Goal: Task Accomplishment & Management: Manage account settings

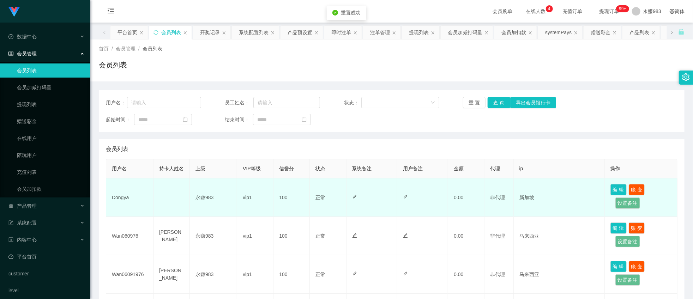
click at [121, 209] on td "Dongya" at bounding box center [129, 198] width 47 height 38
click at [118, 206] on td "Dongya" at bounding box center [129, 198] width 47 height 38
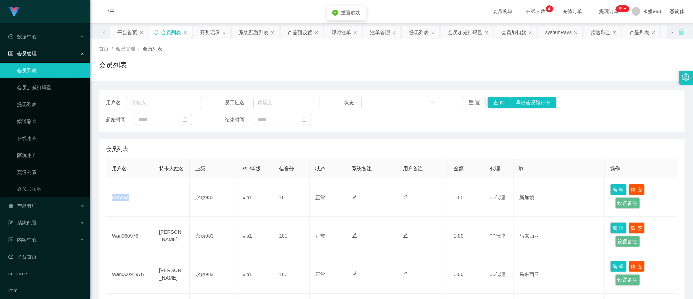
copy td "Dongya"
click at [42, 203] on div "产品管理" at bounding box center [45, 206] width 90 height 14
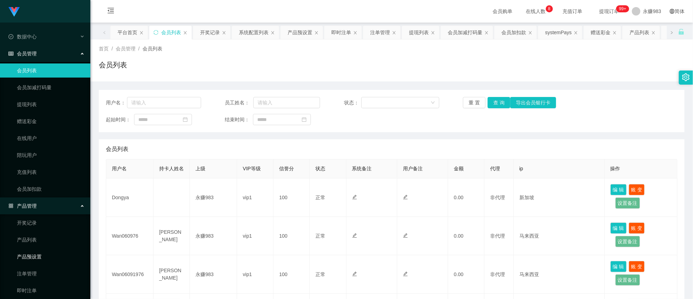
click at [40, 252] on link "产品预设置" at bounding box center [51, 257] width 68 height 14
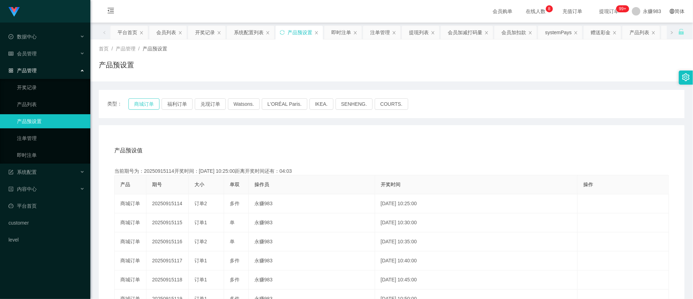
click at [144, 104] on button "商城订单" at bounding box center [143, 103] width 31 height 11
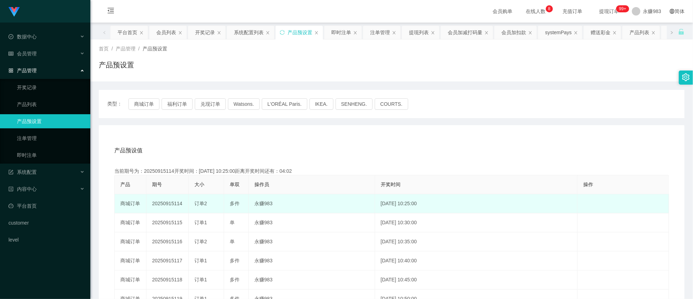
drag, startPoint x: 172, startPoint y: 203, endPoint x: 185, endPoint y: 206, distance: 13.3
click at [185, 206] on td "20250915114" at bounding box center [167, 204] width 42 height 19
click at [173, 206] on td "20250915114" at bounding box center [167, 204] width 42 height 19
drag, startPoint x: 173, startPoint y: 203, endPoint x: 184, endPoint y: 205, distance: 11.5
click at [184, 205] on td "20250915114" at bounding box center [167, 204] width 42 height 19
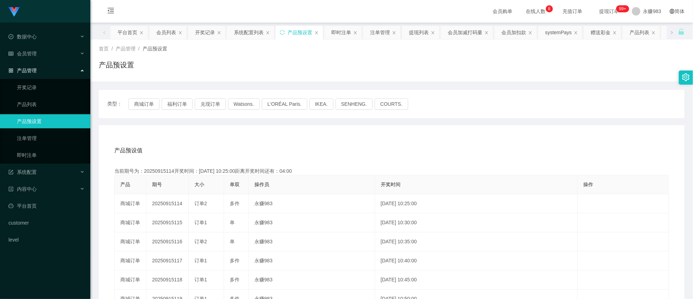
copy td "114"
click at [37, 148] on link "即时注单" at bounding box center [51, 155] width 68 height 14
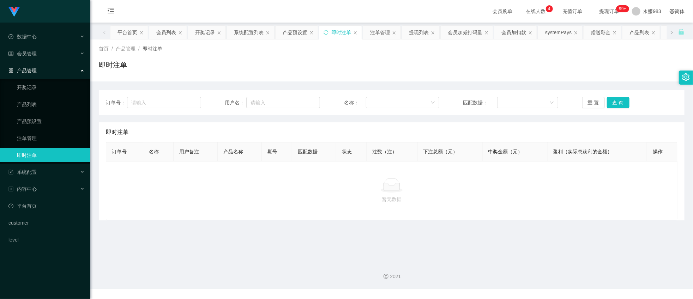
click at [577, 100] on div "订单号： 用户名： 名称： 匹配数据： 重 置 查 询" at bounding box center [392, 102] width 572 height 11
click at [584, 100] on button "重 置" at bounding box center [593, 102] width 23 height 11
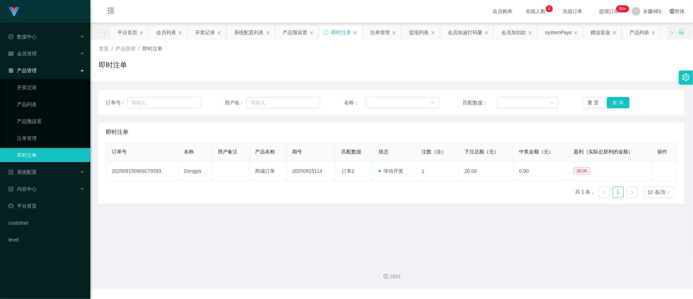
click at [508, 239] on main "关闭左侧 关闭右侧 关闭其它 刷新页面 平台首页 会员列表 开奖记录 系统配置列表 产品预设置 即时注单 注单管理 提现列表 会员加减打码量 会员加扣款 sy…" at bounding box center [391, 140] width 603 height 234
click at [590, 101] on button "重 置" at bounding box center [593, 102] width 23 height 11
click at [588, 101] on button "重 置" at bounding box center [593, 102] width 23 height 11
click at [319, 243] on main "关闭左侧 关闭右侧 关闭其它 刷新页面 平台首页 会员列表 开奖记录 系统配置列表 产品预设置 即时注单 注单管理 提现列表 会员加减打码量 会员加扣款 sy…" at bounding box center [391, 140] width 603 height 234
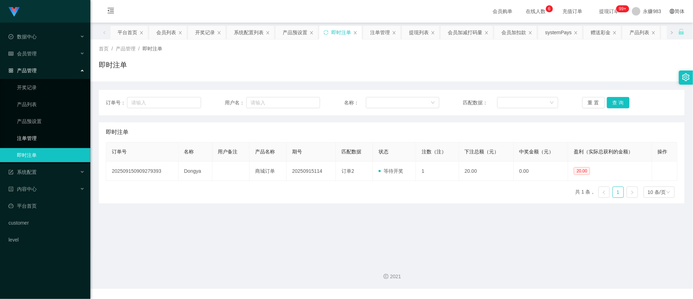
click at [39, 138] on link "注单管理" at bounding box center [51, 138] width 68 height 14
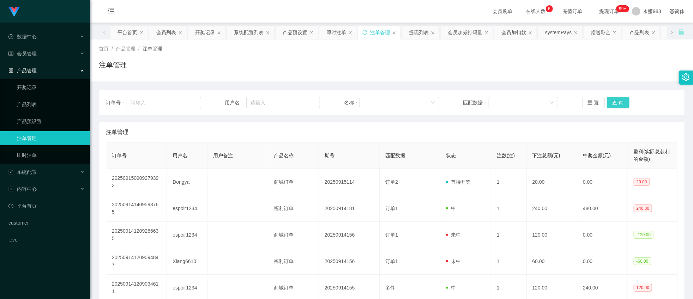
click at [625, 97] on button "查 询" at bounding box center [618, 102] width 23 height 11
click at [618, 98] on button "查 询" at bounding box center [622, 102] width 30 height 11
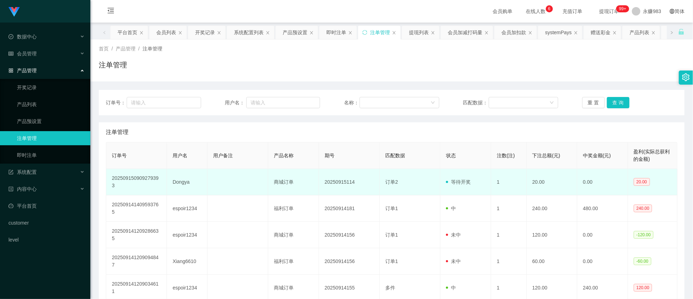
click at [527, 177] on td "20.00" at bounding box center [552, 182] width 51 height 26
click at [179, 181] on td "Dongya" at bounding box center [187, 182] width 41 height 26
copy td "Dongya"
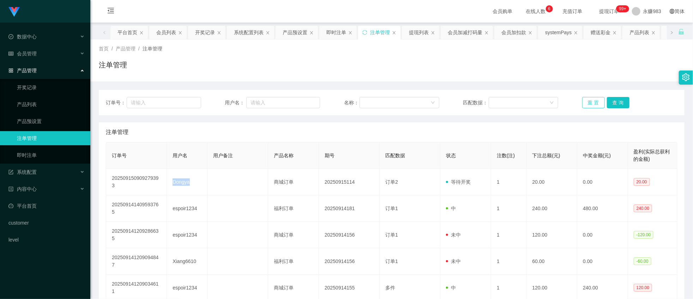
click at [587, 100] on button "重 置" at bounding box center [593, 102] width 23 height 11
click at [592, 100] on button "重 置" at bounding box center [593, 102] width 23 height 11
click at [616, 106] on button "查 询" at bounding box center [618, 102] width 23 height 11
click at [587, 99] on button "重 置" at bounding box center [593, 102] width 23 height 11
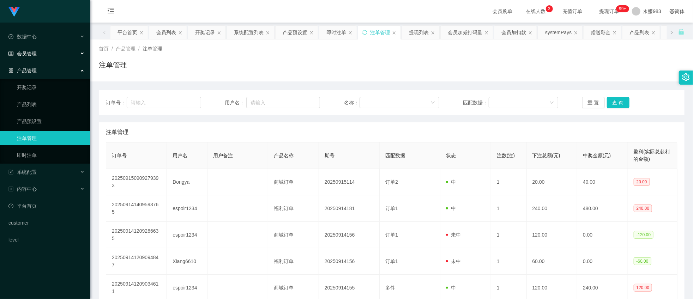
click at [27, 53] on span "会员管理" at bounding box center [22, 54] width 28 height 6
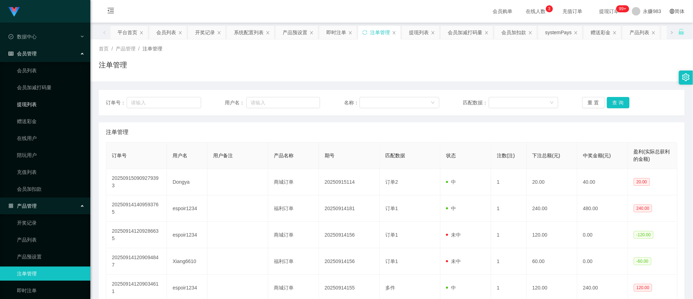
click at [25, 102] on link "提现列表" at bounding box center [51, 104] width 68 height 14
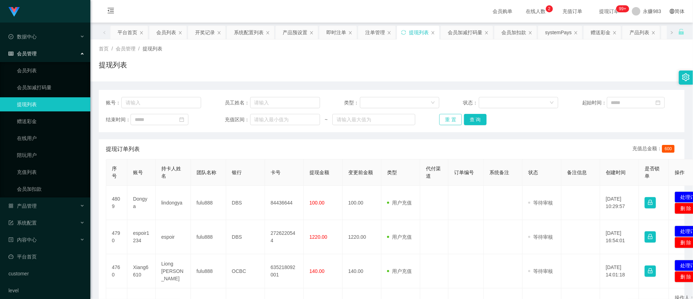
click at [445, 117] on button "重 置" at bounding box center [450, 119] width 23 height 11
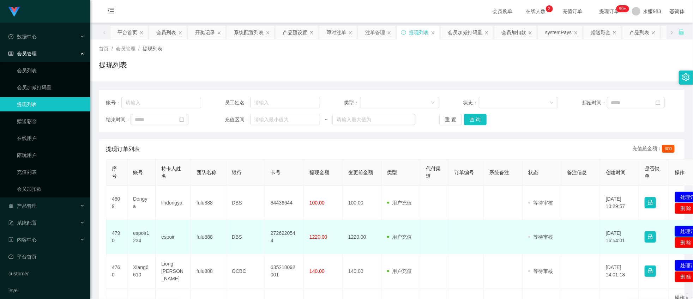
click at [682, 233] on button "处理订单" at bounding box center [690, 231] width 31 height 11
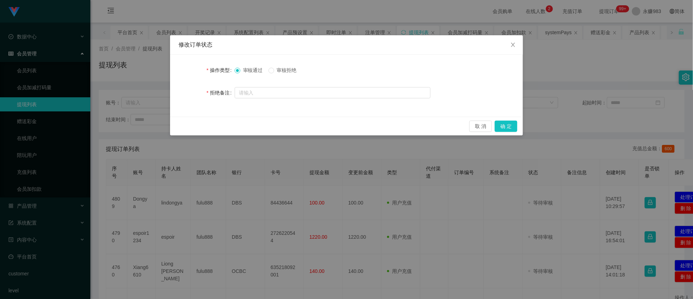
drag, startPoint x: 287, startPoint y: 68, endPoint x: 316, endPoint y: 72, distance: 28.9
click at [287, 68] on span "审核拒绝" at bounding box center [286, 70] width 25 height 6
click at [508, 126] on button "确 定" at bounding box center [506, 126] width 23 height 11
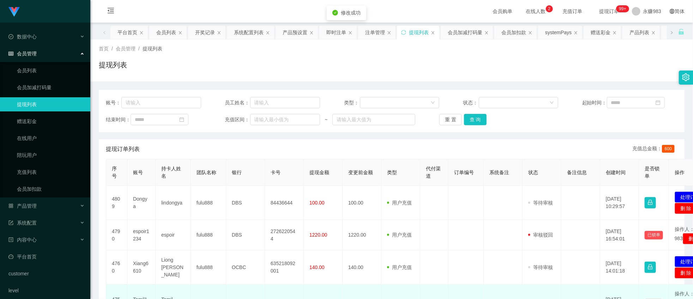
scroll to position [39, 0]
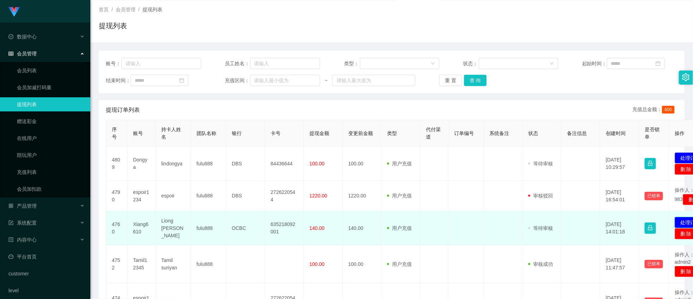
click at [680, 228] on button "处理订单" at bounding box center [690, 222] width 31 height 11
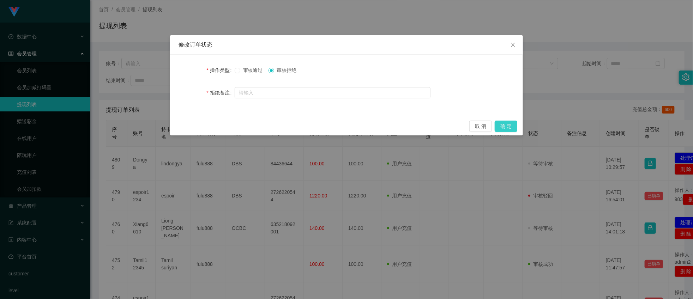
click at [507, 126] on button "确 定" at bounding box center [506, 126] width 23 height 11
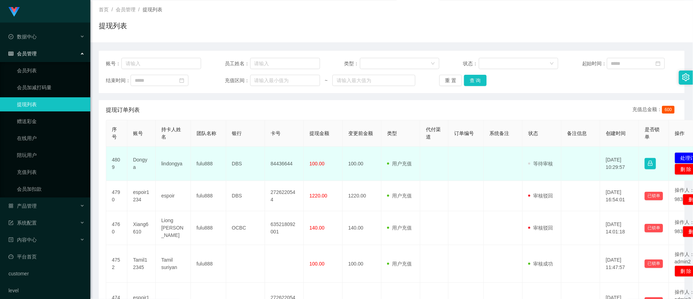
click at [170, 165] on td "lindongya" at bounding box center [173, 164] width 35 height 34
copy td "lindongya"
click at [169, 164] on td "lindongya" at bounding box center [173, 164] width 35 height 34
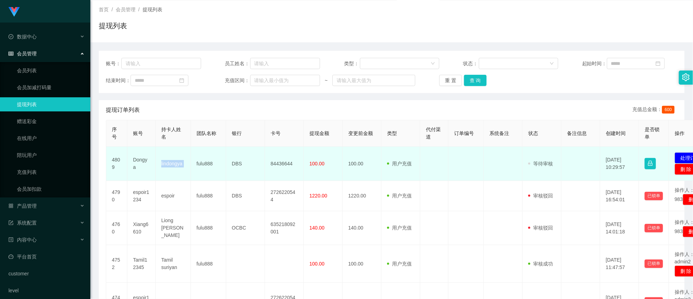
click at [169, 164] on td "lindongya" at bounding box center [173, 164] width 35 height 34
click at [172, 171] on td "lindongya" at bounding box center [173, 164] width 35 height 34
click at [281, 163] on td "84436644" at bounding box center [284, 164] width 39 height 34
click at [241, 163] on td "DBS" at bounding box center [245, 164] width 39 height 34
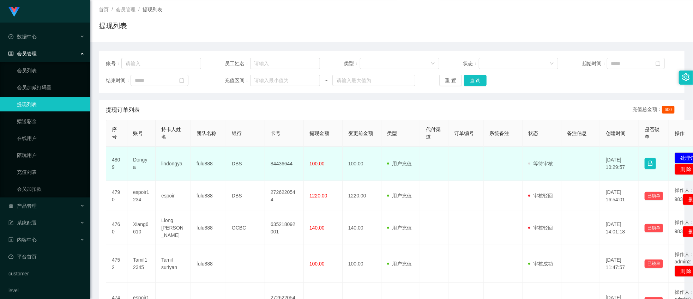
click at [235, 163] on td "DBS" at bounding box center [245, 164] width 39 height 34
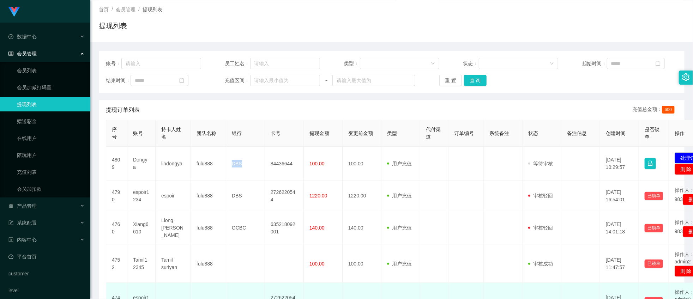
copy td "DBS"
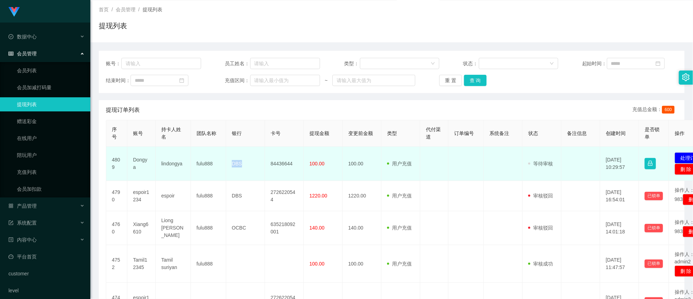
click at [168, 163] on td "lindongya" at bounding box center [173, 164] width 35 height 34
drag, startPoint x: 295, startPoint y: 158, endPoint x: 281, endPoint y: 161, distance: 14.4
click at [296, 158] on td "84436644" at bounding box center [284, 164] width 39 height 34
click at [280, 162] on td "84436644" at bounding box center [284, 164] width 39 height 34
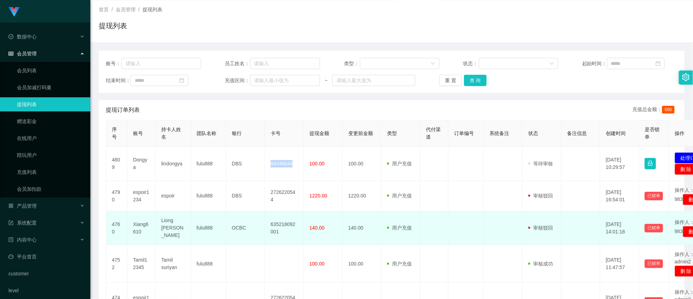
copy td "84436644"
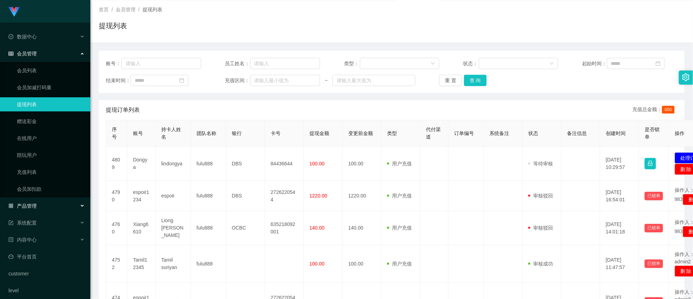
click at [38, 209] on div "产品管理" at bounding box center [45, 206] width 90 height 14
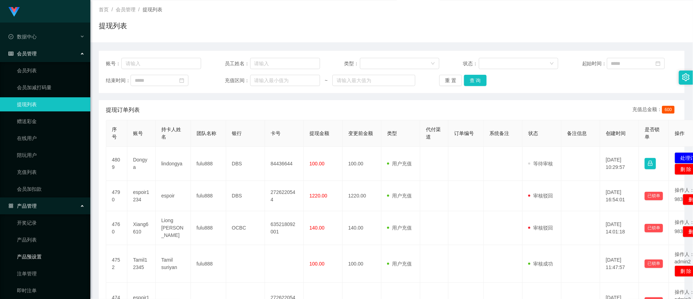
click at [32, 260] on link "产品预设置" at bounding box center [51, 257] width 68 height 14
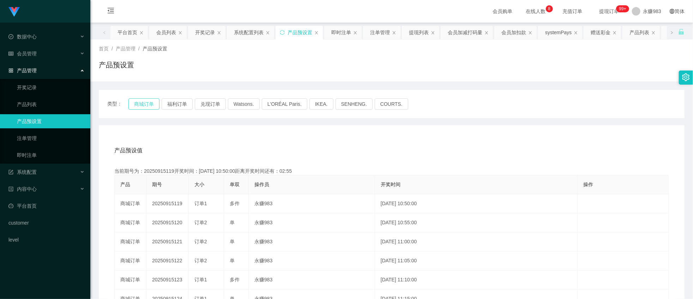
click at [142, 103] on button "商城订单" at bounding box center [143, 103] width 31 height 11
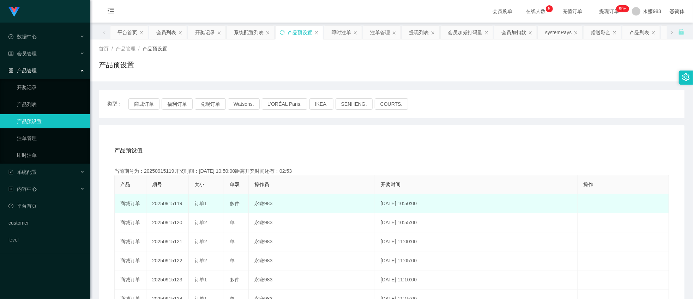
drag, startPoint x: 172, startPoint y: 203, endPoint x: 184, endPoint y: 204, distance: 11.7
click at [184, 204] on td "20250915119" at bounding box center [167, 204] width 42 height 19
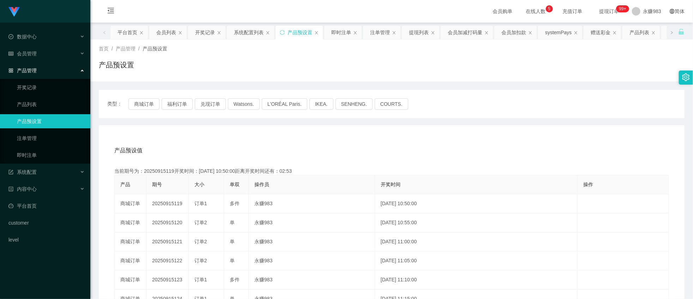
copy td "119"
click at [40, 157] on link "即时注单" at bounding box center [51, 155] width 68 height 14
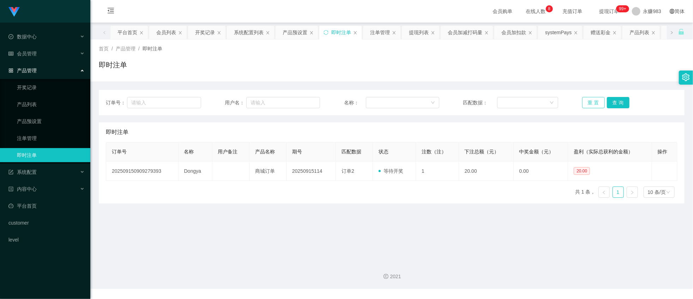
click at [595, 98] on button "重 置" at bounding box center [593, 102] width 23 height 11
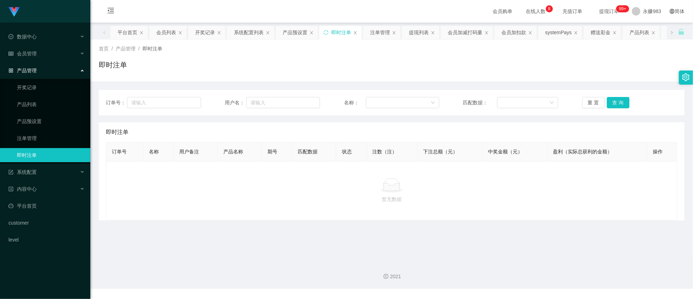
click at [486, 182] on div at bounding box center [392, 186] width 560 height 14
click at [595, 102] on button "重 置" at bounding box center [593, 102] width 23 height 11
click at [592, 101] on button "重 置" at bounding box center [593, 102] width 23 height 11
drag, startPoint x: 445, startPoint y: 214, endPoint x: 419, endPoint y: 167, distance: 53.2
click at [445, 213] on div "暂无数据" at bounding box center [392, 190] width 572 height 59
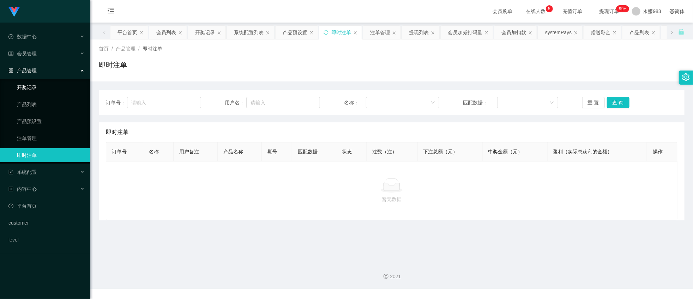
click at [43, 82] on link "开奖记录" at bounding box center [51, 87] width 68 height 14
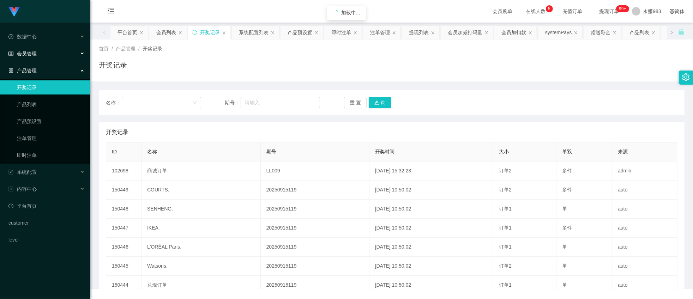
click at [37, 51] on div "会员管理" at bounding box center [45, 54] width 90 height 14
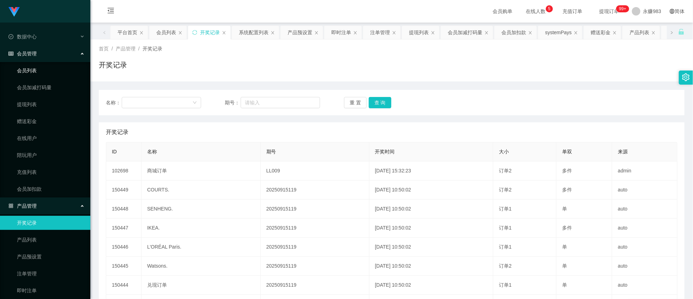
click at [32, 71] on link "会员列表" at bounding box center [51, 71] width 68 height 14
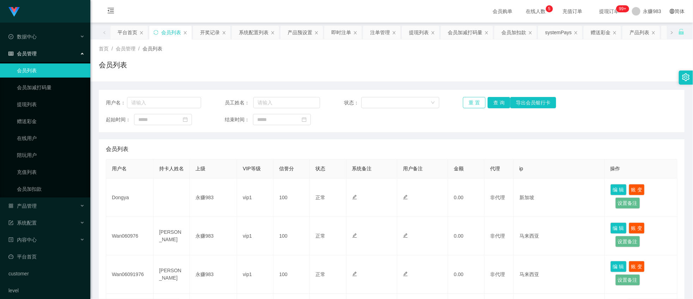
click at [473, 103] on button "重 置" at bounding box center [474, 102] width 23 height 11
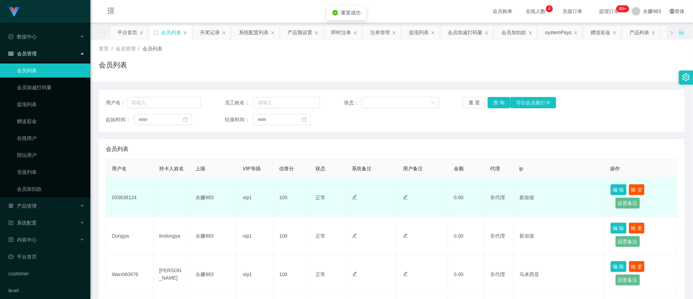
click at [132, 205] on td "033638124" at bounding box center [129, 198] width 47 height 38
copy td "033638124"
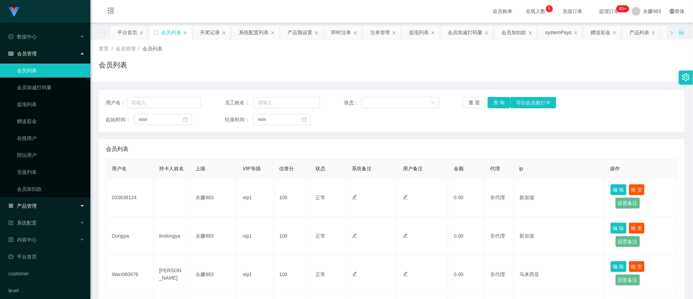
click at [42, 212] on div "产品管理" at bounding box center [45, 206] width 90 height 14
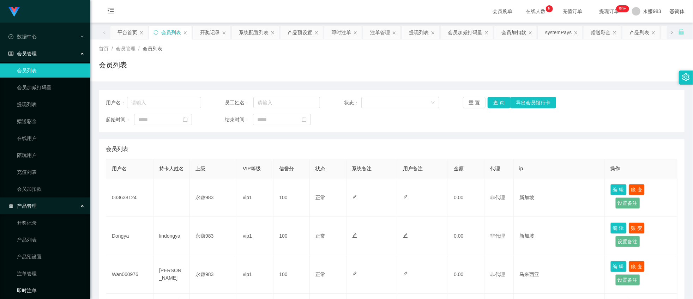
scroll to position [39, 0]
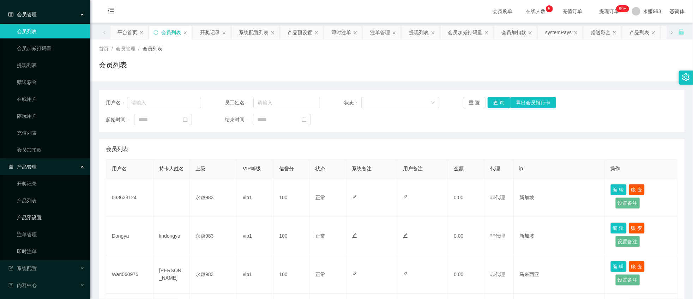
click at [41, 220] on link "产品预设置" at bounding box center [51, 218] width 68 height 14
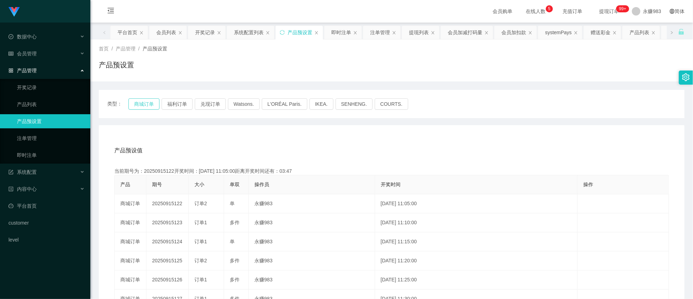
click at [139, 103] on button "商城订单" at bounding box center [143, 103] width 31 height 11
click at [35, 51] on span "会员管理" at bounding box center [22, 54] width 28 height 6
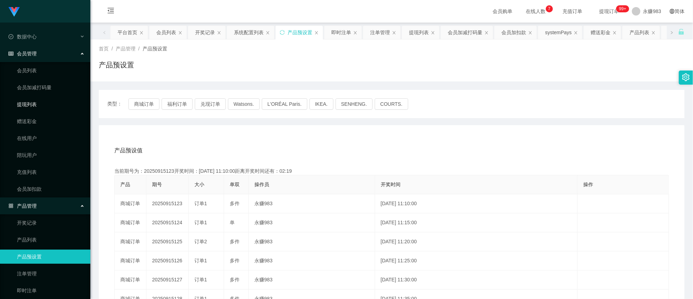
click at [26, 105] on link "提现列表" at bounding box center [51, 104] width 68 height 14
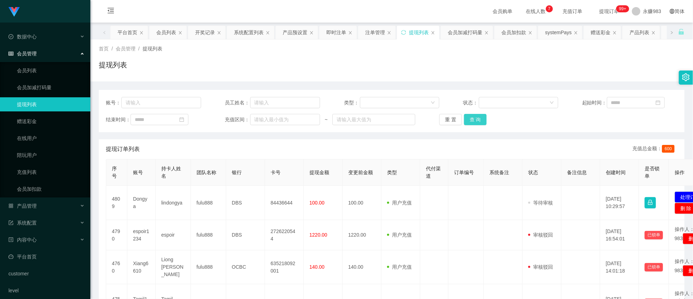
click at [474, 121] on button "查 询" at bounding box center [475, 119] width 23 height 11
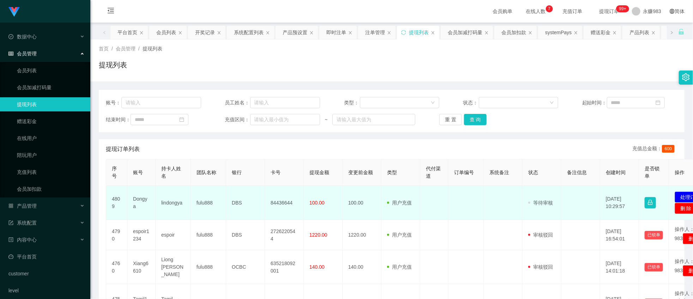
click at [140, 202] on td "Dongya" at bounding box center [141, 203] width 28 height 34
copy td "Dongya"
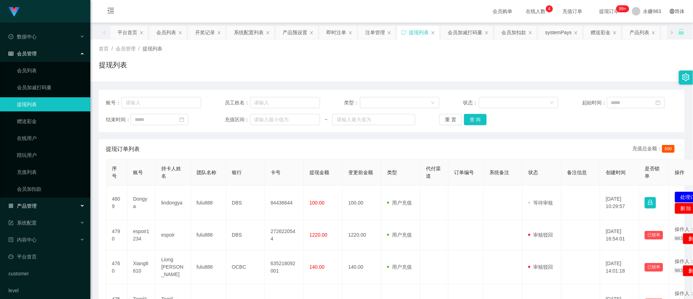
click at [39, 202] on div "产品管理" at bounding box center [45, 206] width 90 height 14
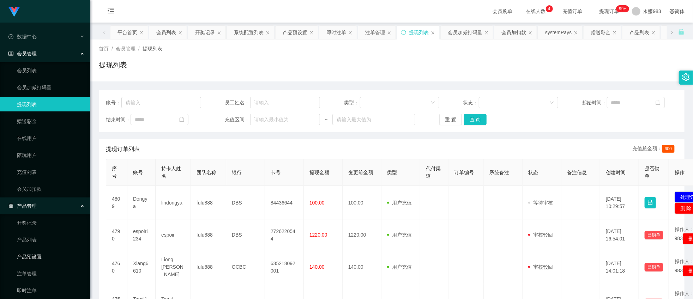
click at [41, 256] on link "产品预设置" at bounding box center [51, 257] width 68 height 14
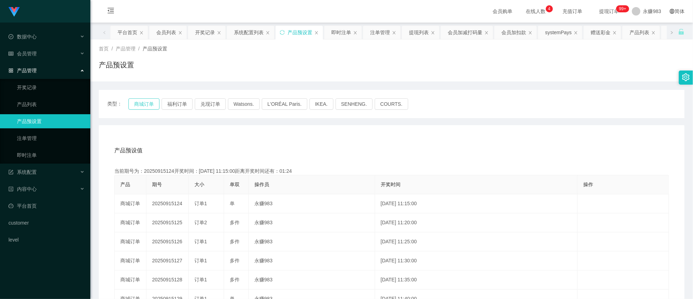
click at [141, 103] on button "商城订单" at bounding box center [143, 103] width 31 height 11
click at [37, 153] on link "即时注单" at bounding box center [51, 155] width 68 height 14
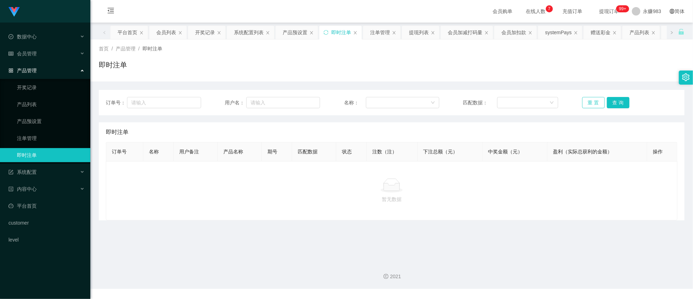
click at [594, 100] on button "重 置" at bounding box center [593, 102] width 23 height 11
drag, startPoint x: 591, startPoint y: 103, endPoint x: 540, endPoint y: 103, distance: 50.1
click at [590, 103] on button "重 置" at bounding box center [593, 102] width 23 height 11
click at [42, 138] on link "注单管理" at bounding box center [51, 138] width 68 height 14
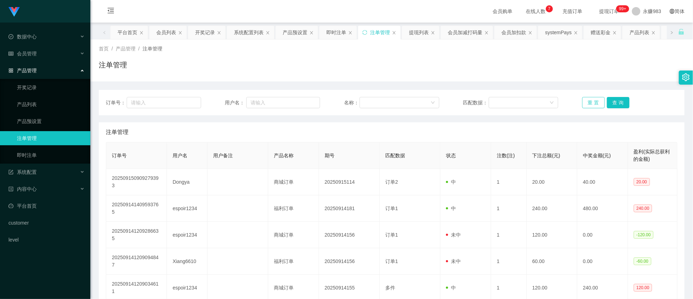
click at [589, 99] on button "重 置" at bounding box center [593, 102] width 23 height 11
click at [589, 101] on button "重 置" at bounding box center [593, 102] width 23 height 11
click at [59, 154] on link "即时注单" at bounding box center [51, 155] width 68 height 14
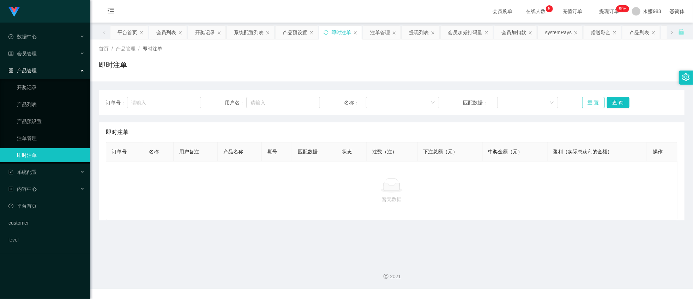
click at [585, 106] on button "重 置" at bounding box center [593, 102] width 23 height 11
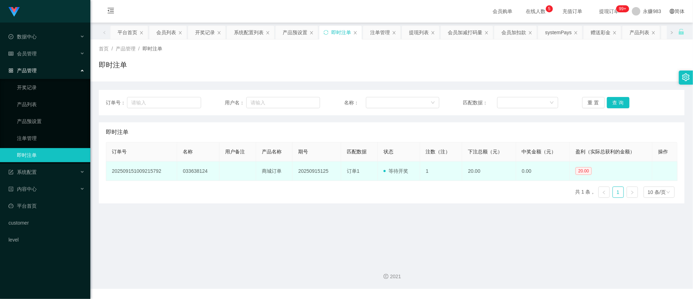
click at [192, 172] on td "033638124" at bounding box center [198, 171] width 42 height 19
copy td "033638124"
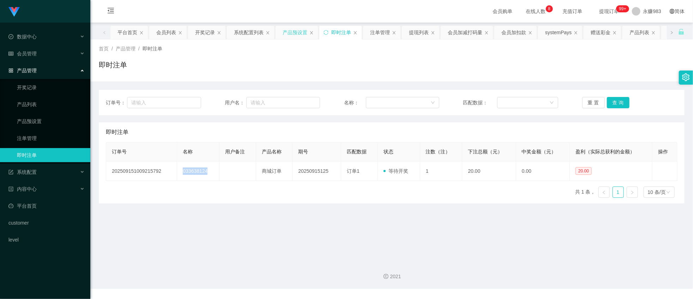
click at [295, 32] on div "产品预设置" at bounding box center [295, 32] width 25 height 13
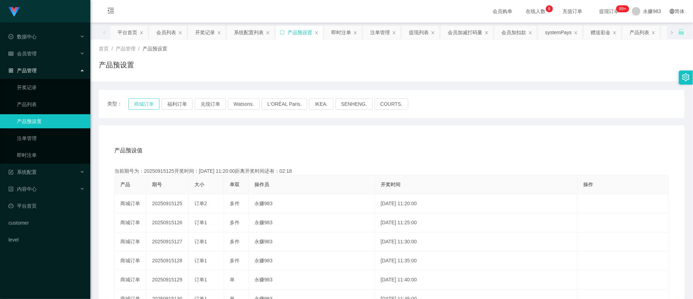
click at [142, 105] on button "商城订单" at bounding box center [143, 103] width 31 height 11
click at [47, 152] on link "即时注单" at bounding box center [51, 155] width 68 height 14
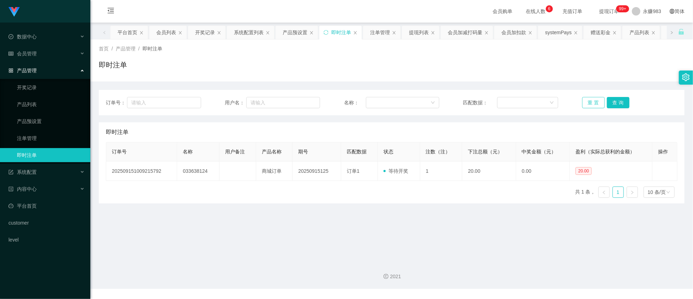
click at [588, 102] on button "重 置" at bounding box center [593, 102] width 23 height 11
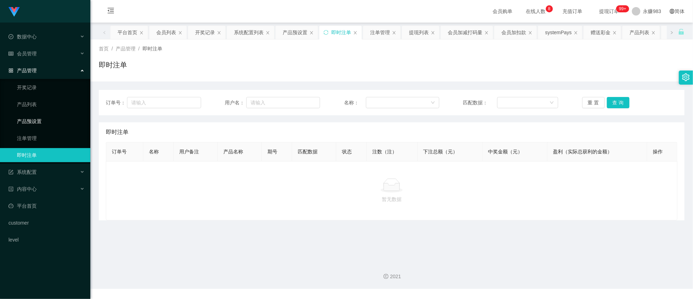
click at [38, 121] on link "产品预设置" at bounding box center [51, 121] width 68 height 14
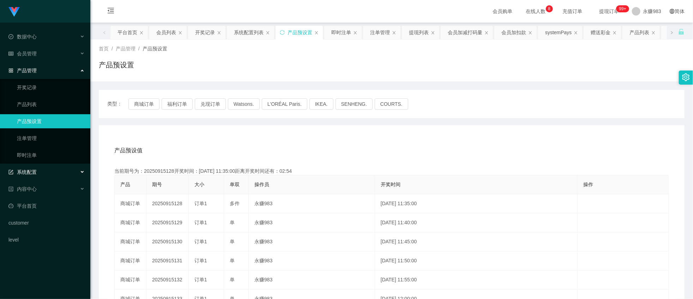
click at [38, 174] on div "系统配置" at bounding box center [45, 172] width 90 height 14
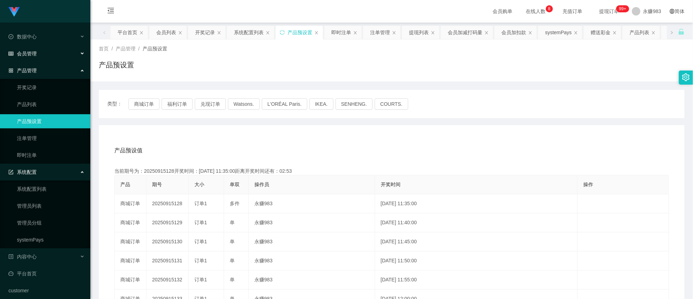
click at [28, 51] on span "会员管理" at bounding box center [22, 54] width 28 height 6
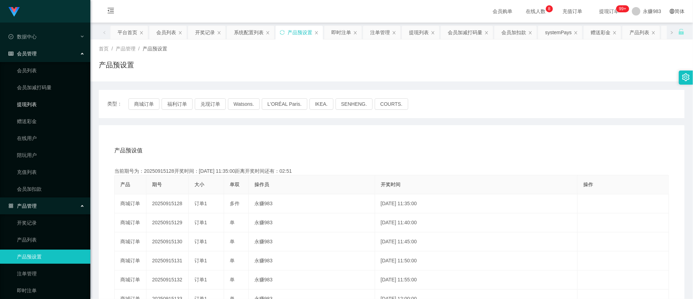
click at [25, 104] on link "提现列表" at bounding box center [51, 104] width 68 height 14
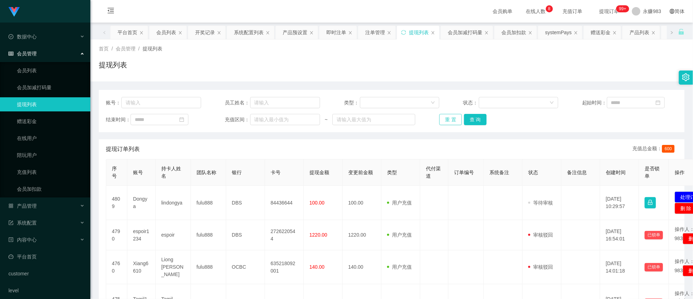
click at [446, 119] on button "重 置" at bounding box center [450, 119] width 23 height 11
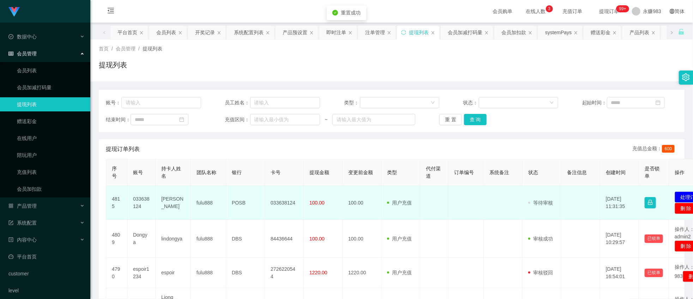
click at [142, 199] on td "033638124" at bounding box center [141, 203] width 28 height 34
drag, startPoint x: 245, startPoint y: 208, endPoint x: 241, endPoint y: 208, distance: 4.2
click at [245, 208] on td "POSB" at bounding box center [245, 203] width 39 height 34
click at [160, 202] on td "[PERSON_NAME]" at bounding box center [173, 203] width 35 height 34
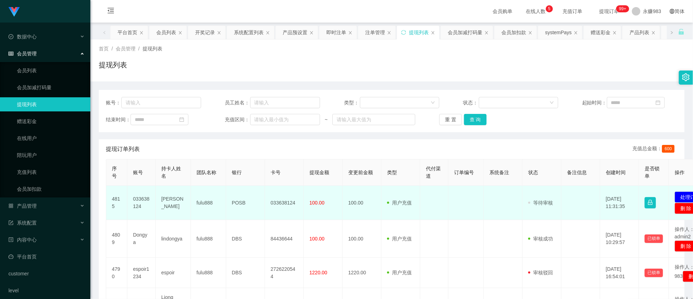
click at [179, 205] on td "[PERSON_NAME]" at bounding box center [173, 203] width 35 height 34
click at [175, 203] on td "[PERSON_NAME]" at bounding box center [173, 203] width 35 height 34
drag, startPoint x: 268, startPoint y: 189, endPoint x: 262, endPoint y: 192, distance: 7.0
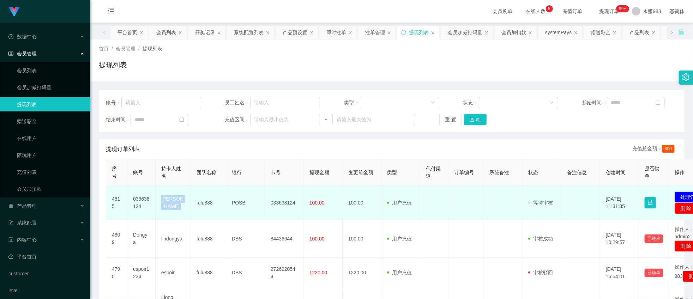
click at [268, 189] on td "033638124" at bounding box center [284, 203] width 39 height 34
click at [238, 204] on td "POSB" at bounding box center [245, 203] width 39 height 34
click at [238, 203] on td "POSB" at bounding box center [245, 203] width 39 height 34
click at [281, 203] on td "033638124" at bounding box center [284, 203] width 39 height 34
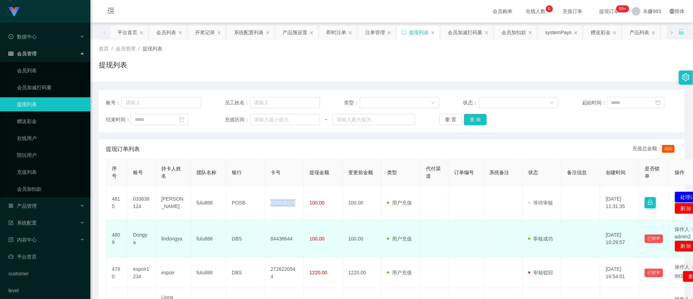
drag, startPoint x: 187, startPoint y: 235, endPoint x: 196, endPoint y: 234, distance: 8.5
click at [187, 235] on td "lindongya" at bounding box center [173, 239] width 35 height 38
